Goal: Task Accomplishment & Management: Use online tool/utility

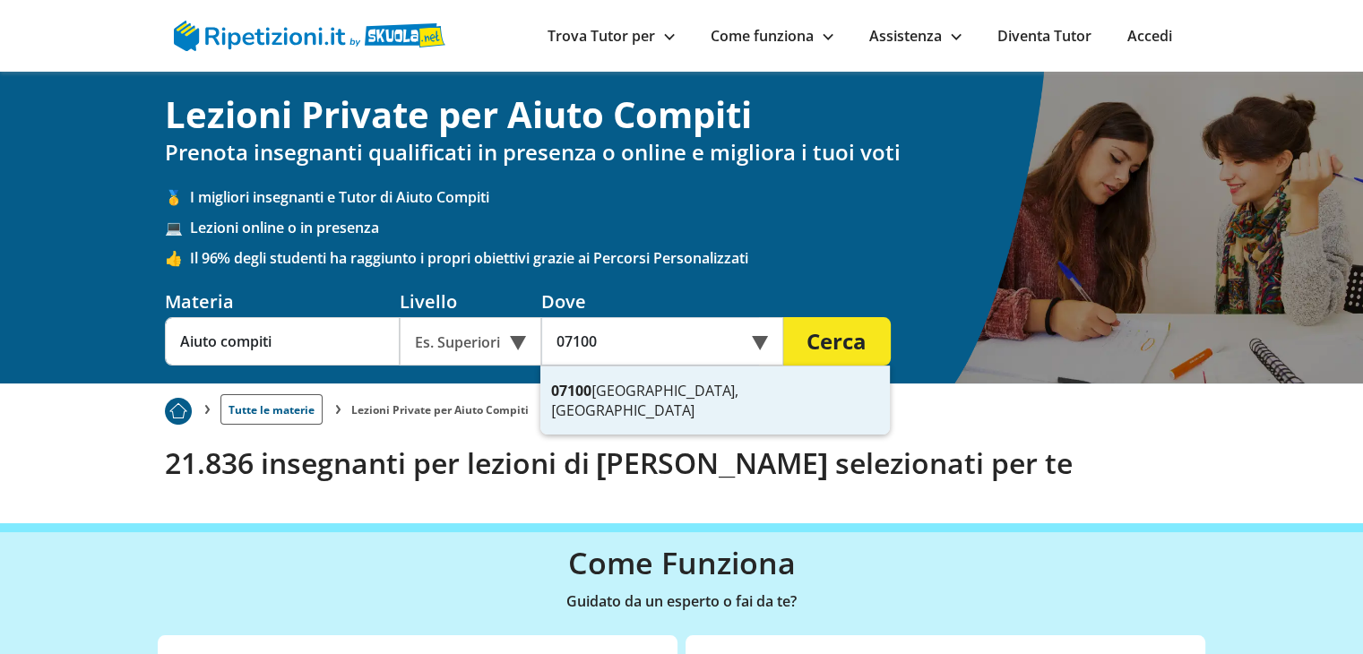
click at [695, 381] on div "07100 Sassari, [GEOGRAPHIC_DATA]" at bounding box center [715, 401] width 350 height 68
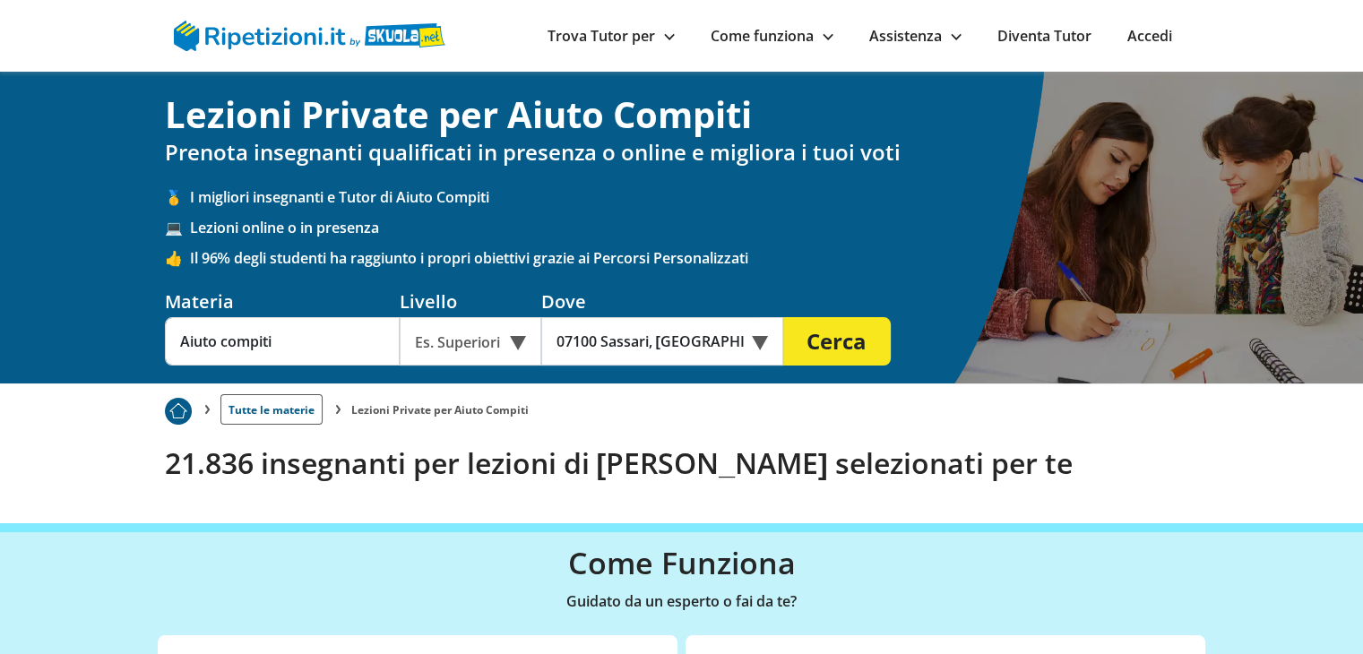
type input "07100 Sassari, [GEOGRAPHIC_DATA]"
click at [348, 333] on input "Aiuto compiti" at bounding box center [282, 341] width 235 height 48
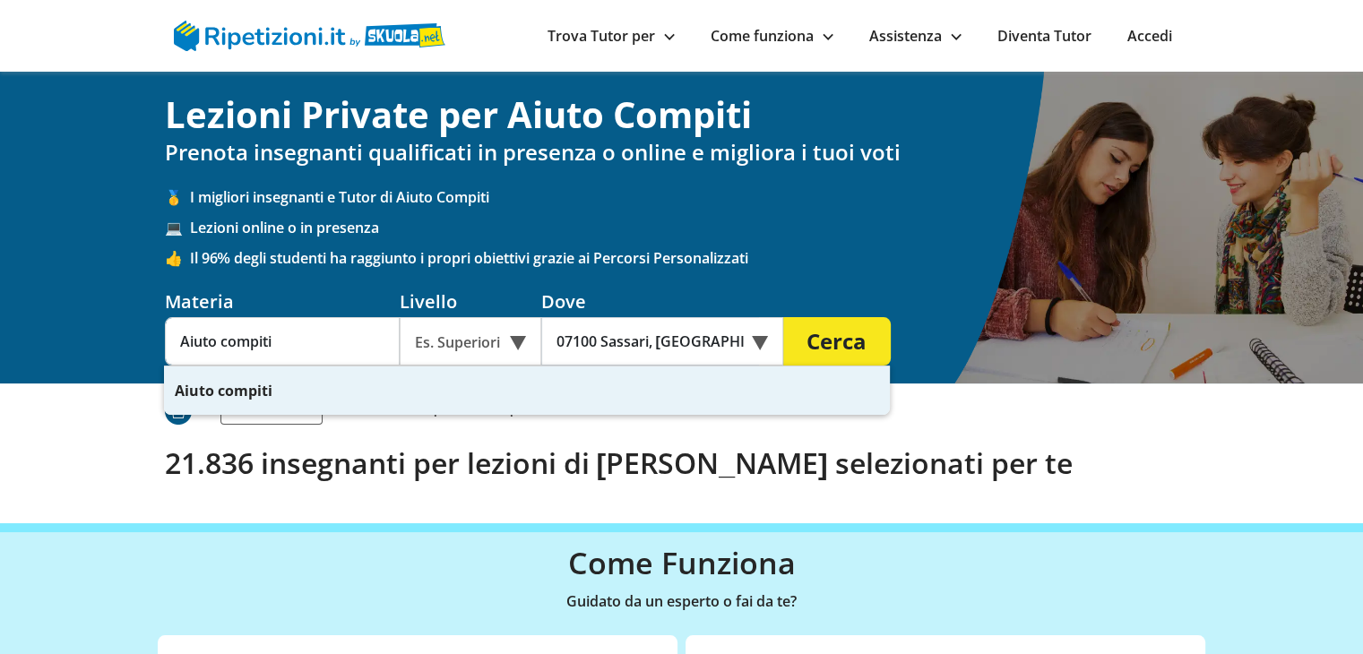
click at [502, 341] on div "Es. Superiori" at bounding box center [471, 341] width 142 height 48
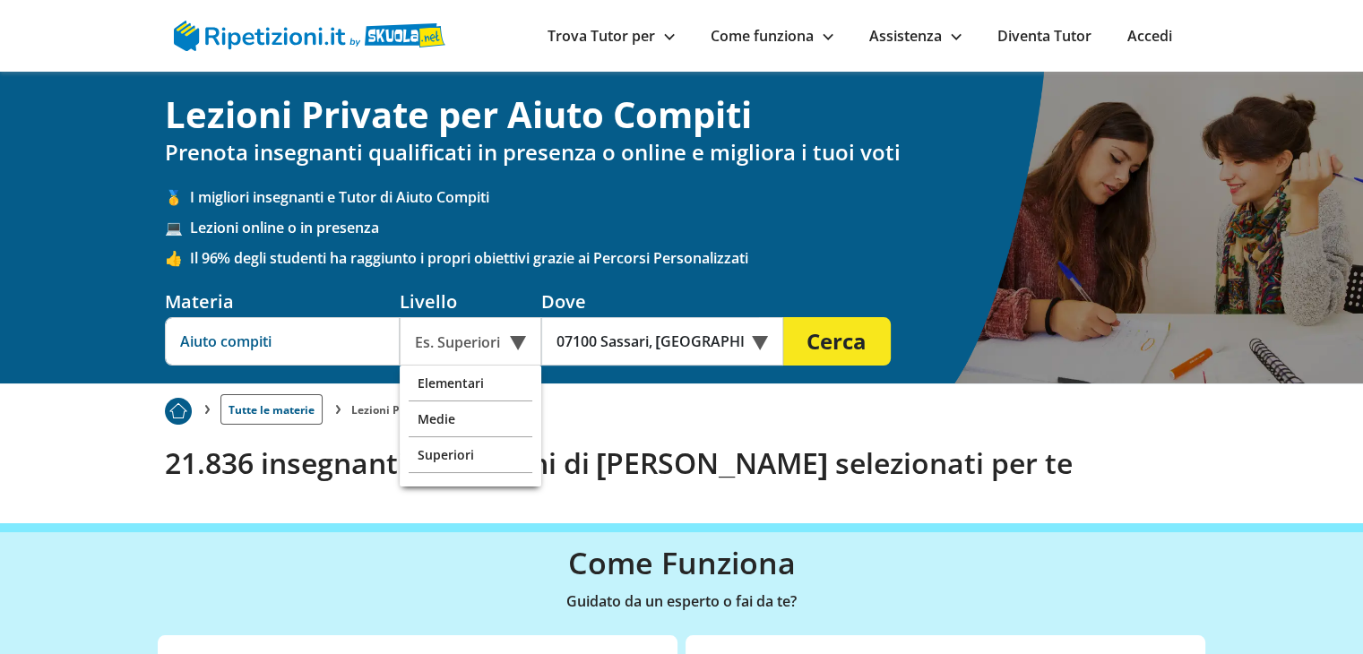
click at [337, 346] on input "Aiuto compiti" at bounding box center [282, 341] width 235 height 48
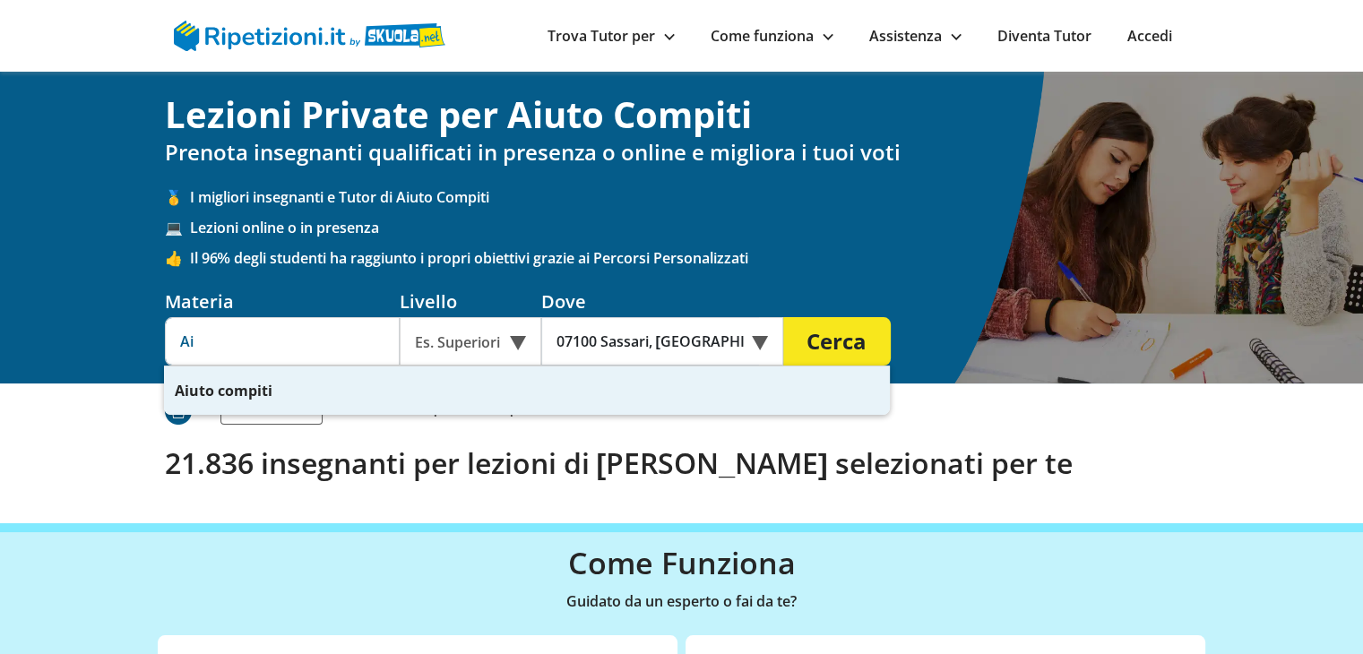
type input "A"
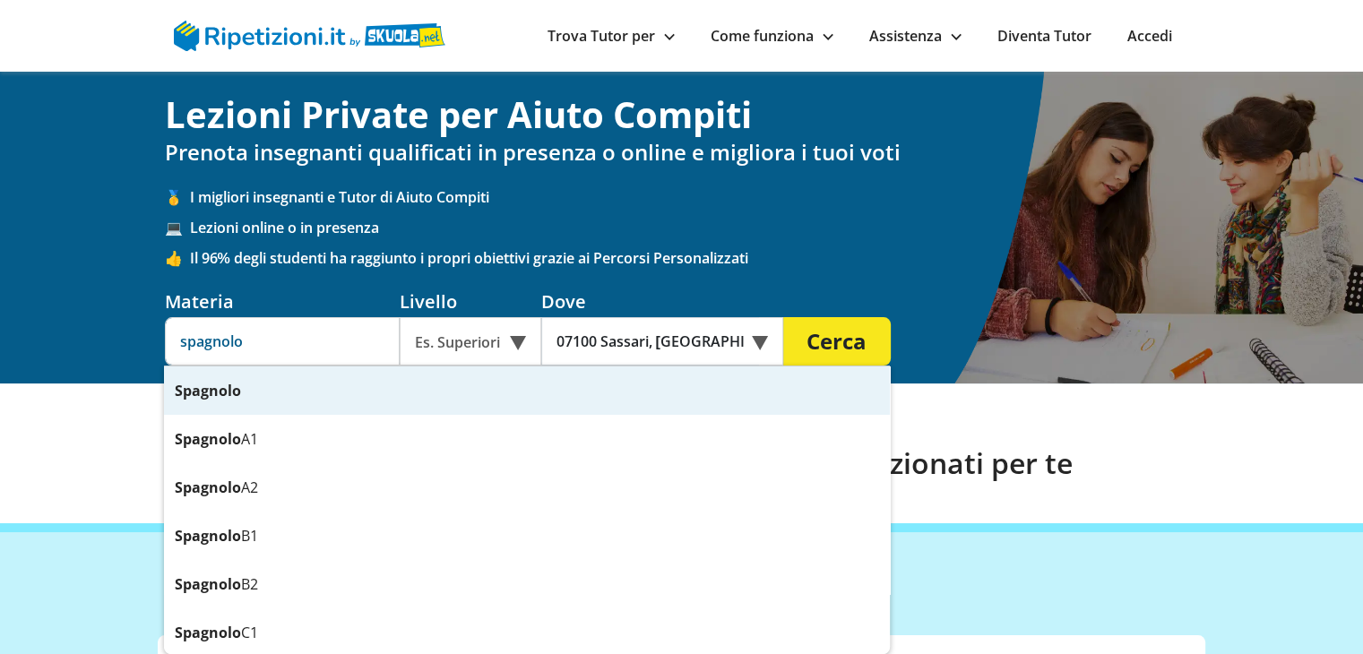
click at [344, 400] on div "Spagnolo" at bounding box center [527, 391] width 726 height 48
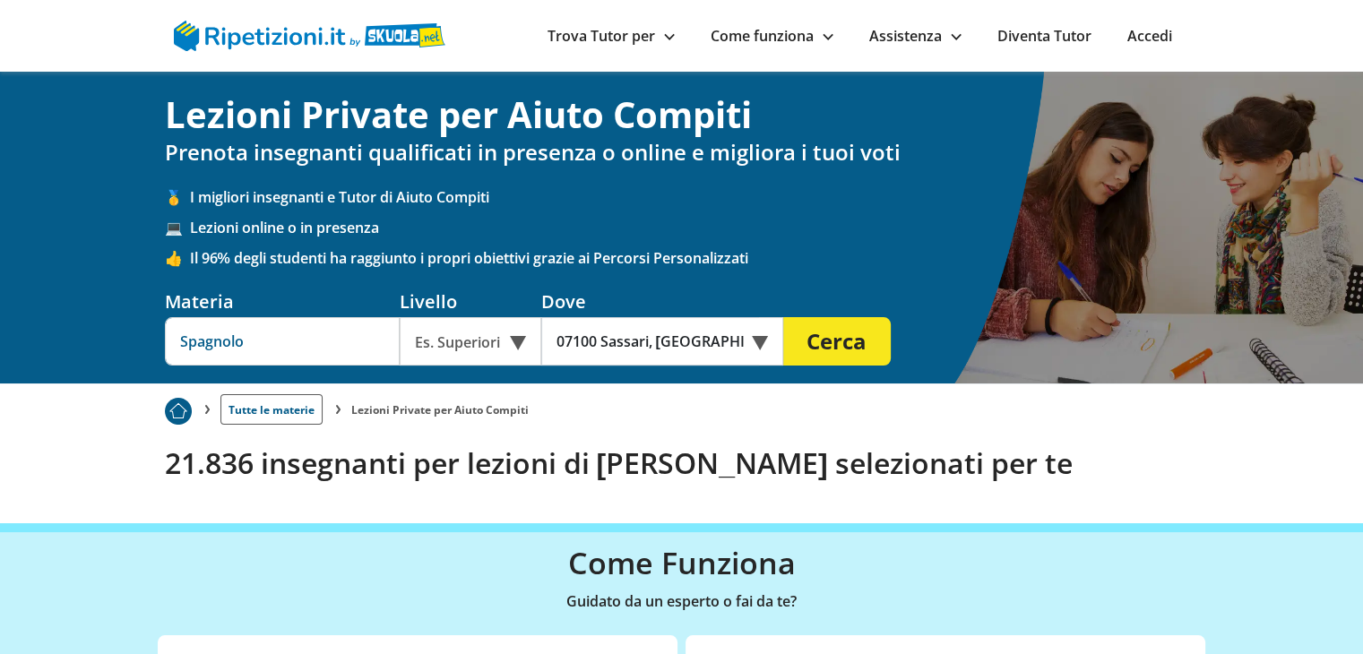
type input "Spagnolo"
click at [868, 341] on button "Cerca" at bounding box center [837, 341] width 108 height 48
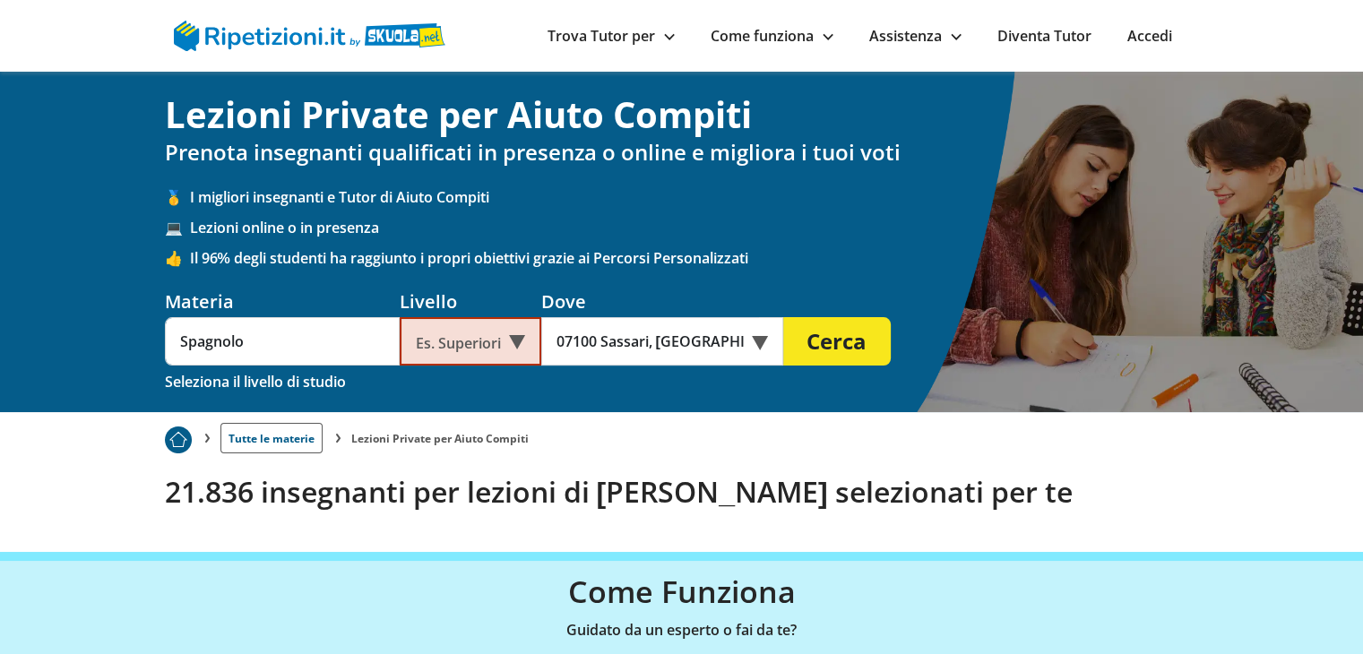
scroll to position [111, 0]
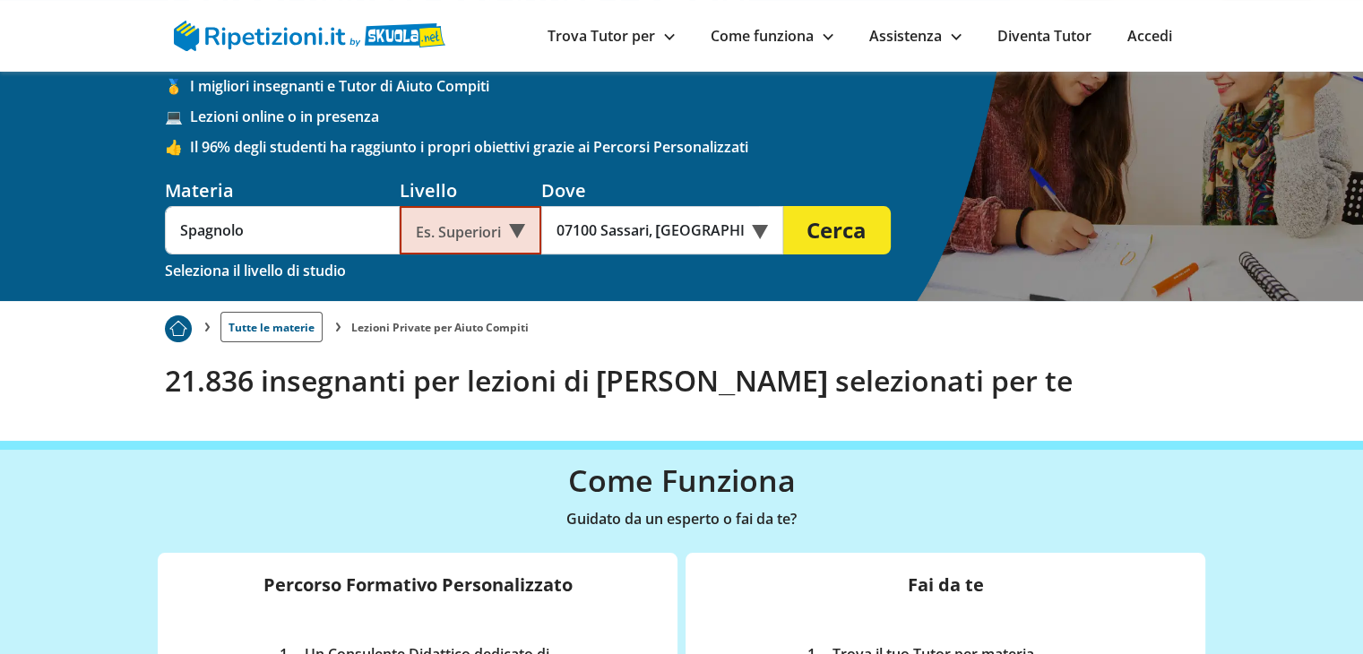
click at [493, 220] on div "Es. Superiori" at bounding box center [471, 230] width 142 height 48
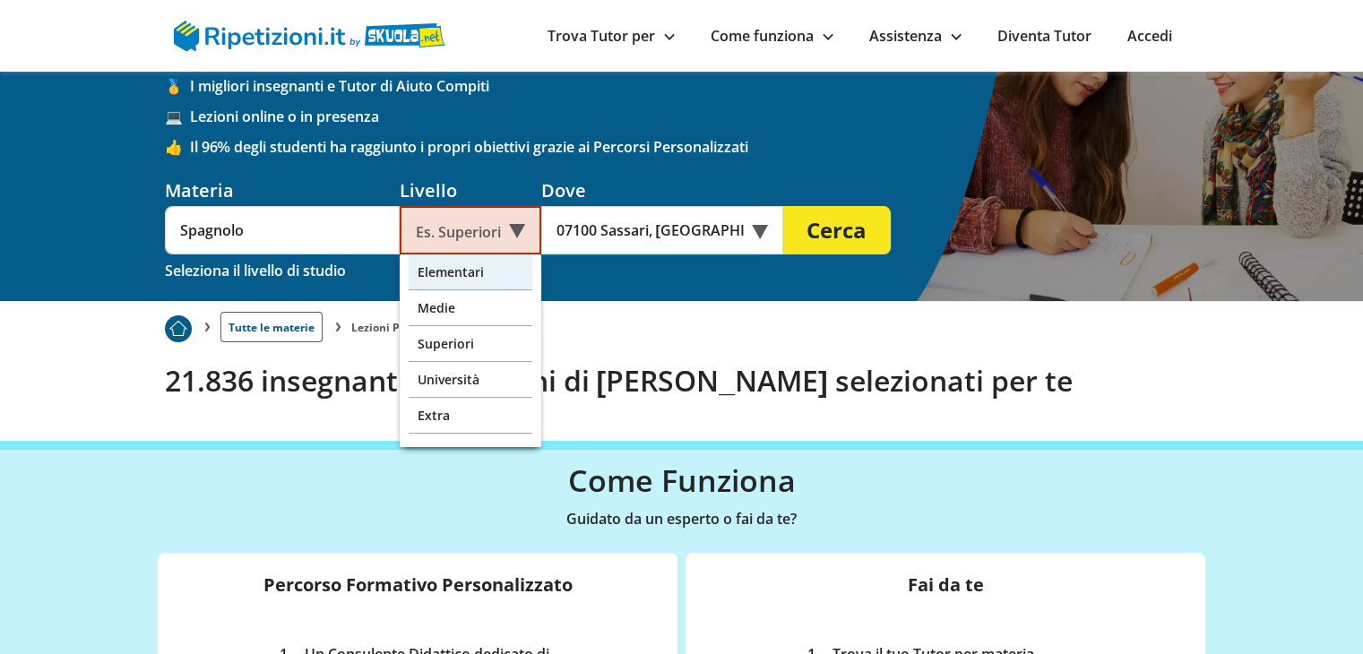
click at [499, 270] on div "Elementari" at bounding box center [471, 273] width 124 height 36
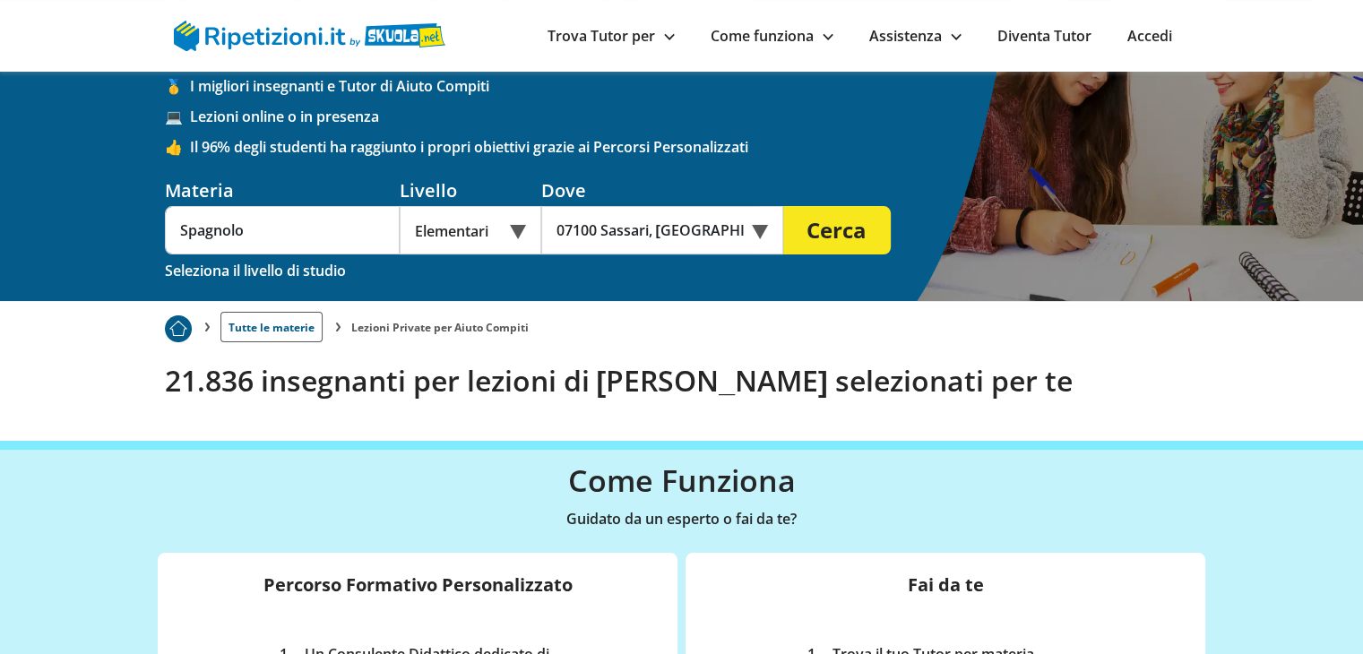
click at [842, 232] on button "Cerca" at bounding box center [837, 230] width 108 height 48
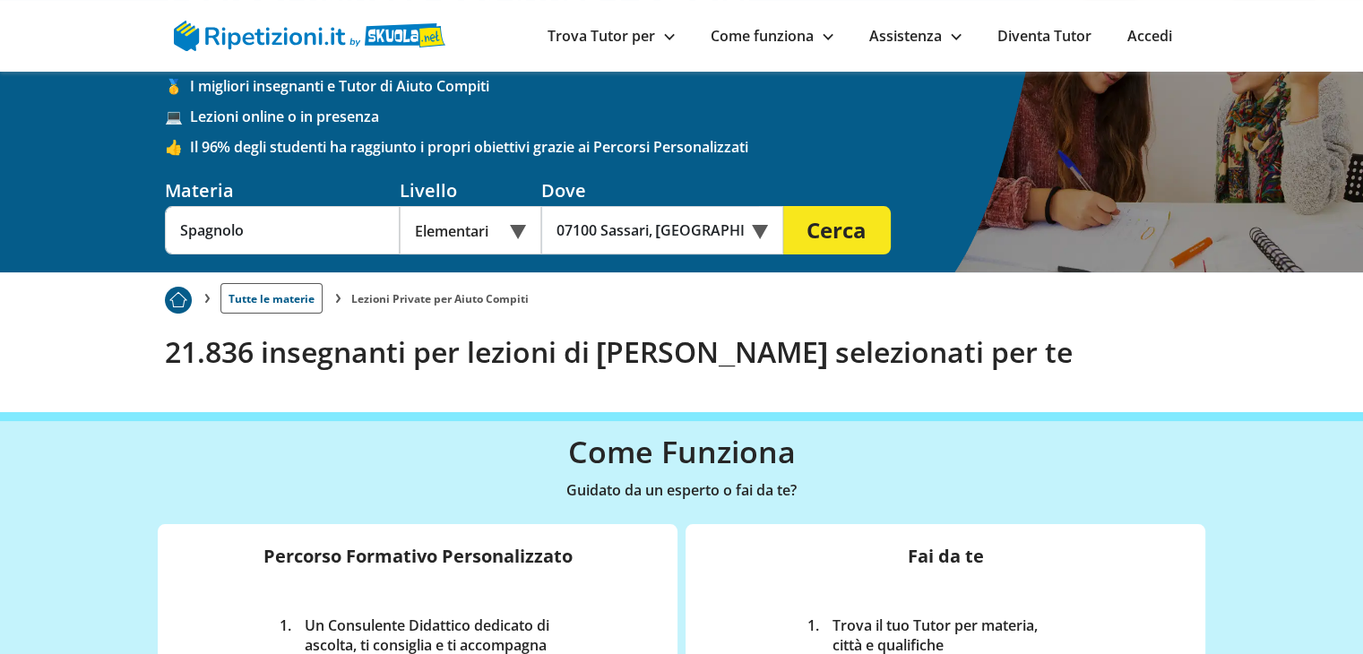
scroll to position [0, 0]
